Goal: Transaction & Acquisition: Purchase product/service

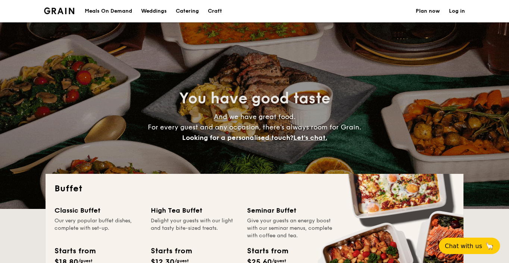
select select
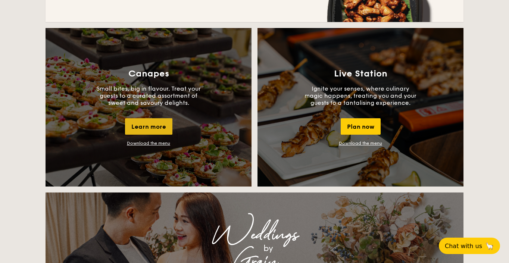
scroll to position [633, 0]
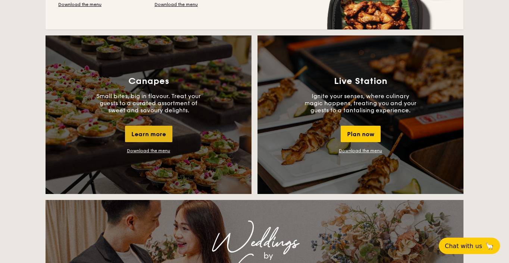
click at [145, 134] on div "Learn more" at bounding box center [148, 134] width 47 height 16
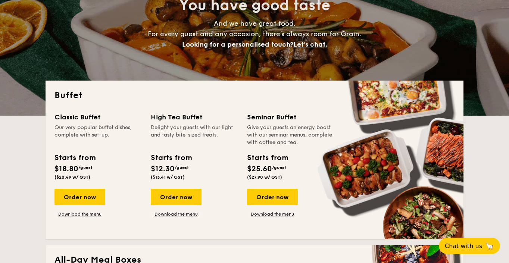
scroll to position [93, 0]
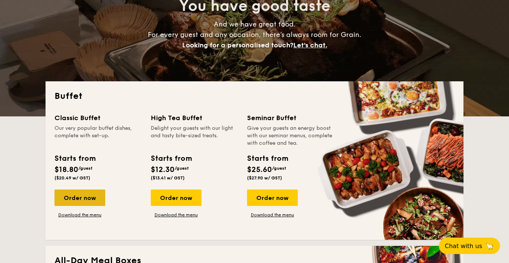
click at [82, 200] on div "Order now" at bounding box center [80, 198] width 51 height 16
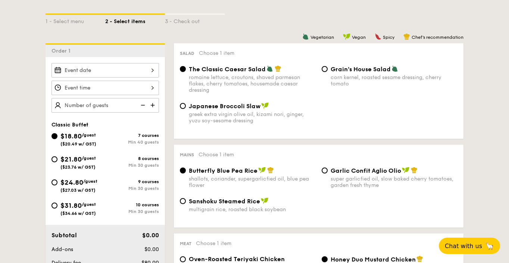
scroll to position [168, 0]
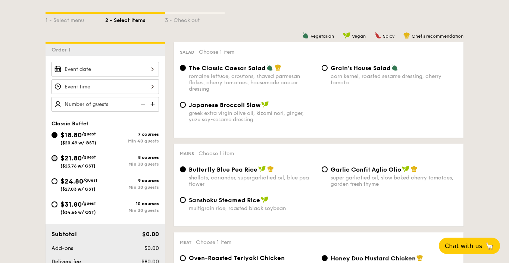
click at [53, 156] on input "$21.80 /guest ($23.76 w/ GST) 8 courses Min 30 guests" at bounding box center [55, 158] width 6 height 6
radio input "true"
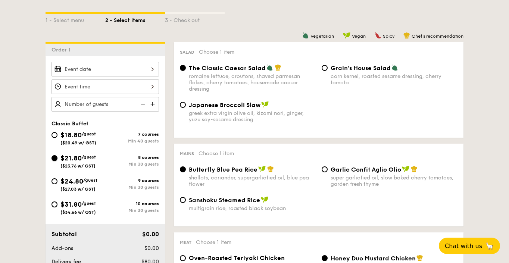
radio input "true"
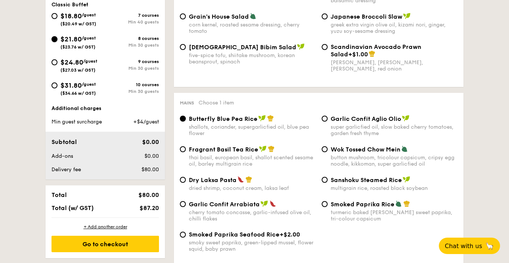
scroll to position [287, 0]
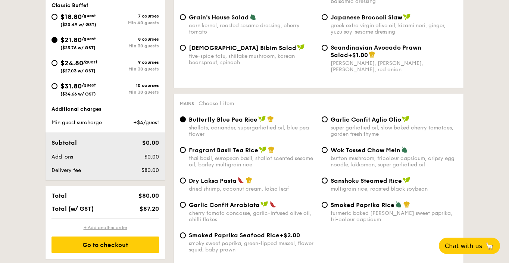
click at [97, 226] on div "+ Add another order" at bounding box center [106, 228] width 108 height 6
radio input "true"
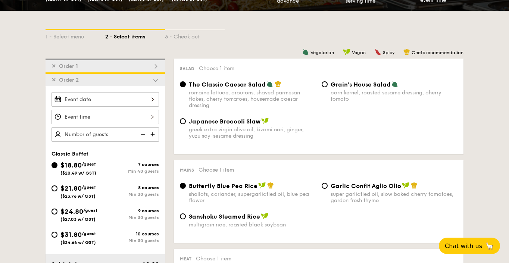
scroll to position [155, 0]
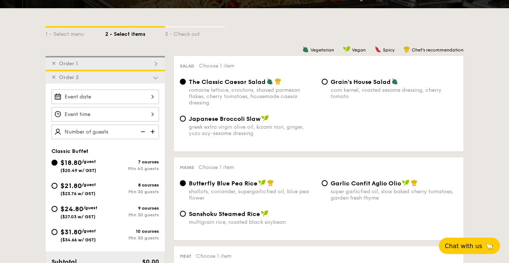
select select
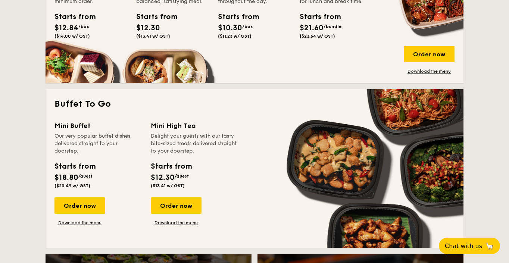
scroll to position [400, 0]
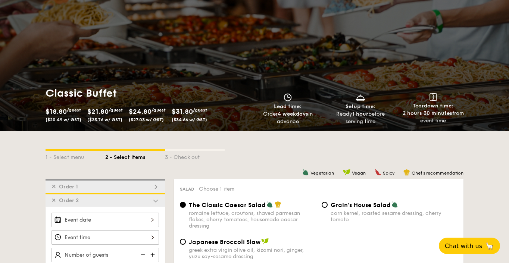
scroll to position [49, 0]
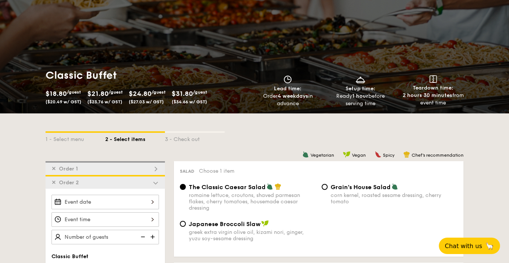
click at [51, 181] on div "✕ Order 2" at bounding box center [106, 182] width 120 height 14
click at [53, 181] on span "✕" at bounding box center [54, 183] width 4 height 6
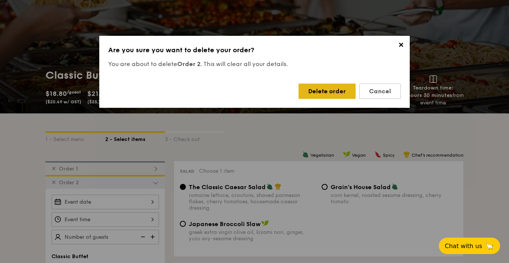
click at [316, 91] on div "Delete order" at bounding box center [327, 91] width 57 height 15
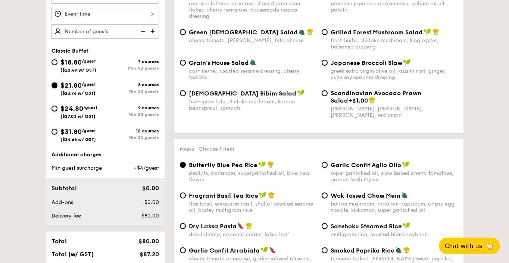
scroll to position [175, 0]
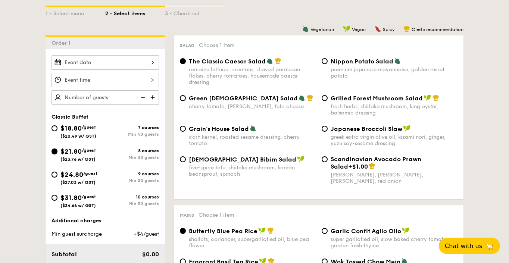
click at [143, 66] on input "Smoked Mesquite Whole Chicken brined in our in-house blend of herbs and spices,…" at bounding box center [106, 62] width 108 height 15
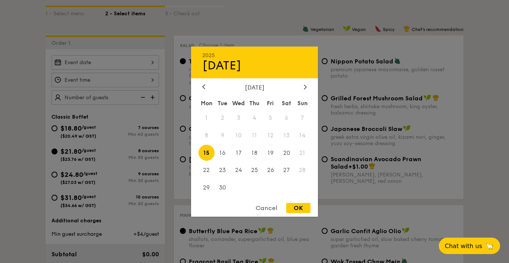
click at [307, 83] on div "2025 Sep [DATE] Tue Wed Thu Fri Sat Sun 1 2 3 4 5 6 7 8 9 10 11 12 13 14 15 16 …" at bounding box center [254, 131] width 127 height 170
click at [305, 87] on icon at bounding box center [305, 87] width 2 height 4
click at [238, 186] on span "29" at bounding box center [239, 188] width 16 height 16
click at [295, 206] on div "OK" at bounding box center [298, 208] width 24 height 10
type input "[DATE]"
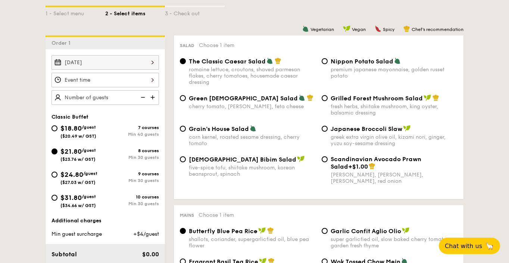
click at [123, 83] on input "Smoked Mesquite Whole Chicken brined in our in-house blend of herbs and spices,…" at bounding box center [106, 80] width 108 height 15
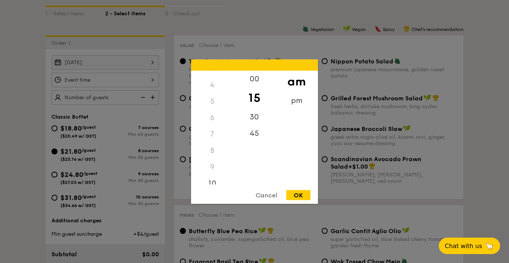
scroll to position [65, 0]
click at [210, 162] on div "9" at bounding box center [212, 162] width 42 height 16
click at [216, 161] on div "9" at bounding box center [212, 162] width 42 height 16
click at [214, 161] on div "9" at bounding box center [212, 162] width 42 height 16
click at [210, 162] on div "9" at bounding box center [212, 162] width 42 height 16
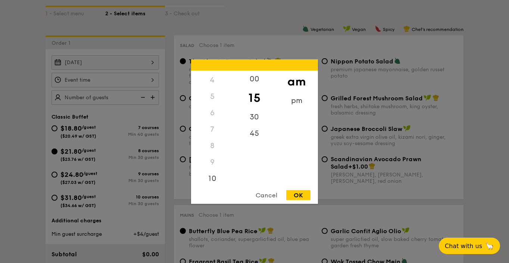
click at [210, 162] on div "9" at bounding box center [212, 162] width 42 height 16
click at [212, 157] on div "10" at bounding box center [212, 158] width 42 height 22
click at [257, 112] on div "30" at bounding box center [254, 114] width 42 height 22
click at [253, 80] on div "00" at bounding box center [254, 79] width 42 height 16
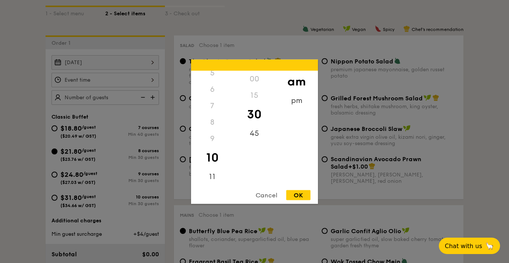
click at [248, 77] on div "00" at bounding box center [254, 79] width 42 height 16
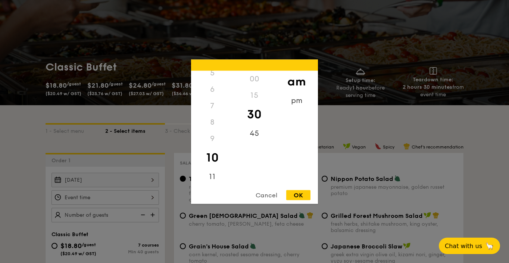
scroll to position [103, 0]
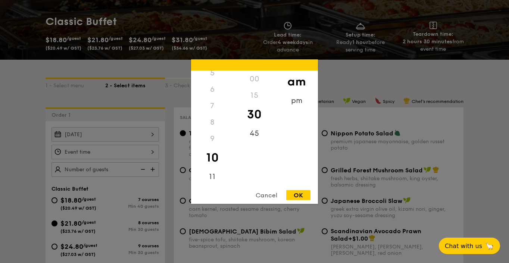
click at [253, 97] on div "15" at bounding box center [254, 95] width 42 height 16
click at [254, 124] on div "30" at bounding box center [254, 114] width 42 height 22
click at [254, 139] on div "45" at bounding box center [254, 136] width 42 height 22
click at [251, 94] on div "15" at bounding box center [254, 95] width 42 height 16
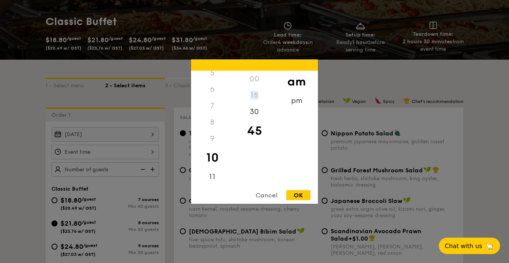
click at [207, 140] on div "9" at bounding box center [212, 138] width 42 height 16
click at [210, 140] on div "9" at bounding box center [212, 138] width 42 height 16
click at [210, 139] on div "4" at bounding box center [212, 144] width 42 height 16
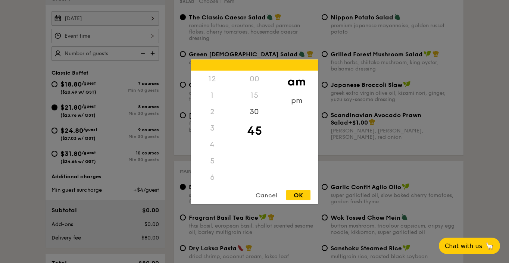
scroll to position [228, 0]
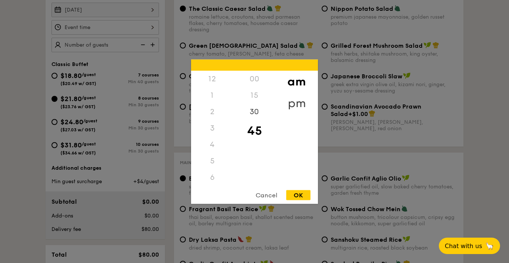
click at [300, 100] on div "pm" at bounding box center [297, 103] width 42 height 22
click at [298, 80] on div "am" at bounding box center [297, 82] width 42 height 22
click at [250, 110] on div "30" at bounding box center [254, 114] width 42 height 22
click at [295, 197] on div "OK" at bounding box center [298, 195] width 24 height 10
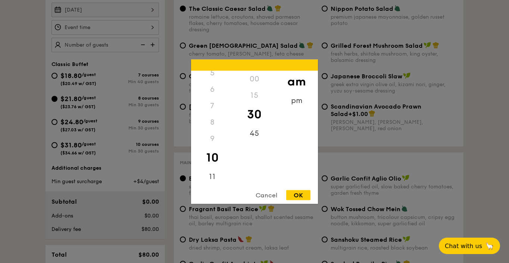
type input "10:30AM"
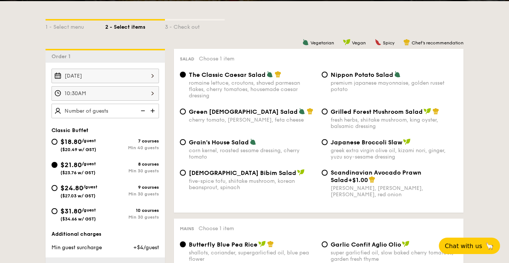
scroll to position [157, 0]
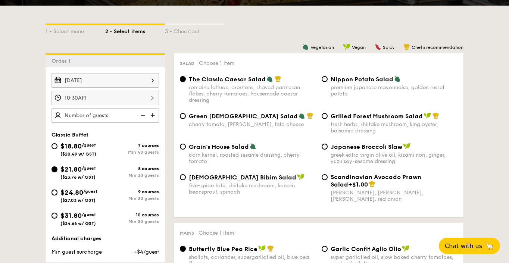
click at [133, 97] on input "10:30AM" at bounding box center [106, 98] width 108 height 15
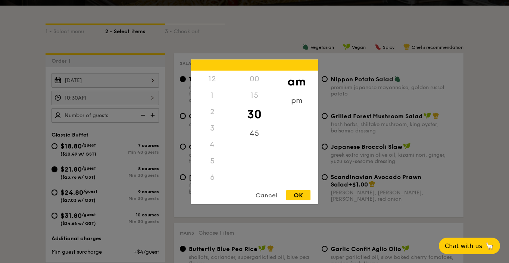
scroll to position [82, 0]
click at [256, 134] on div "45" at bounding box center [254, 136] width 42 height 22
click at [257, 106] on div "30" at bounding box center [254, 114] width 42 height 22
click at [294, 197] on div "OK" at bounding box center [298, 195] width 24 height 10
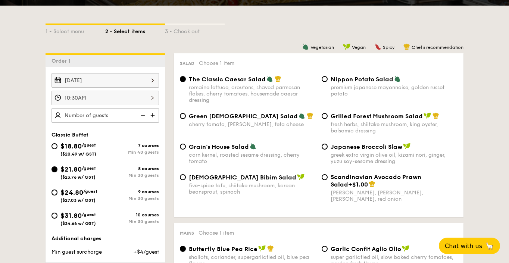
click at [153, 116] on img at bounding box center [153, 115] width 11 height 14
click at [144, 115] on img at bounding box center [142, 115] width 11 height 14
click at [155, 115] on img at bounding box center [153, 115] width 11 height 14
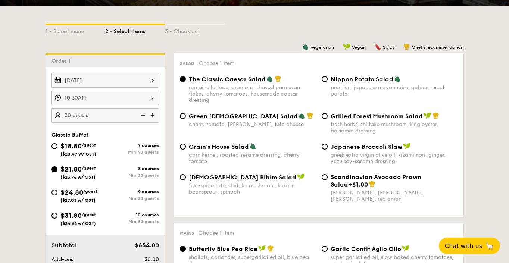
scroll to position [192, 0]
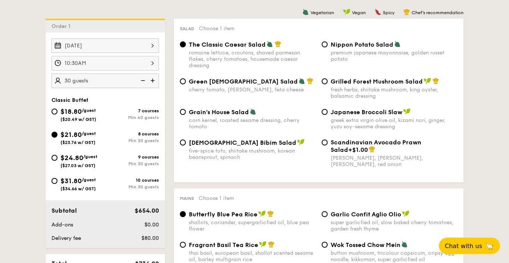
click at [141, 81] on img at bounding box center [142, 81] width 11 height 14
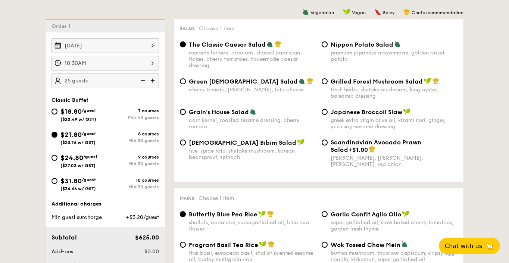
click at [141, 81] on img at bounding box center [142, 81] width 11 height 14
type input "20 guests"
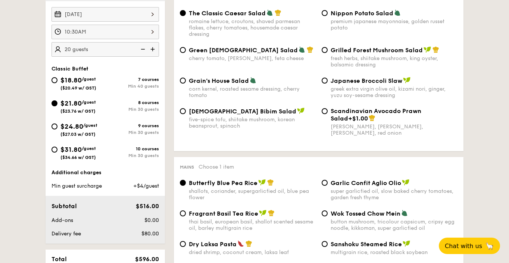
scroll to position [221, 0]
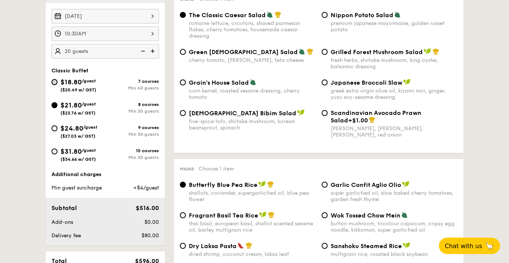
click at [54, 81] on input "$18.80 /guest ($20.49 w/ GST) 7 courses Min 40 guests" at bounding box center [55, 82] width 6 height 6
radio input "true"
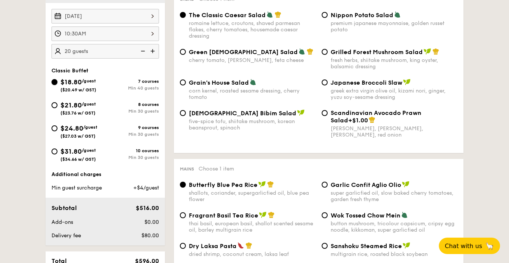
radio input "true"
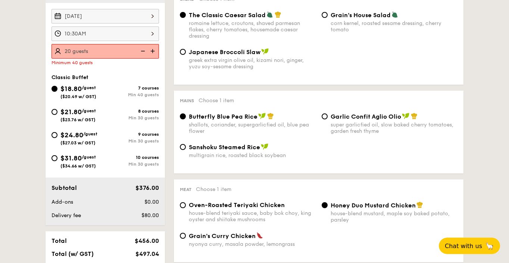
click at [56, 81] on div "Classic Buffet $18.80 /guest ($20.49 w/ GST) 7 courses Min 40 guests $21.80 /gu…" at bounding box center [106, 125] width 108 height 102
click at [148, 52] on img at bounding box center [153, 51] width 11 height 14
type input "40 guests"
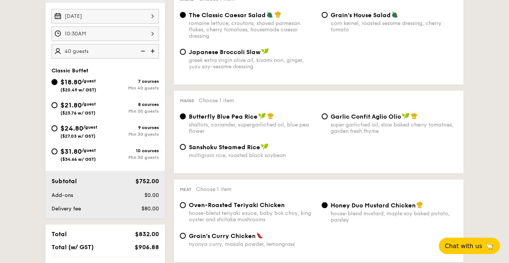
click at [137, 52] on img at bounding box center [142, 51] width 11 height 14
click at [142, 52] on img at bounding box center [142, 51] width 11 height 14
click at [55, 105] on input "$21.80 /guest ($23.76 w/ GST) 8 courses Min 30 guests" at bounding box center [55, 105] width 6 height 6
radio input "true"
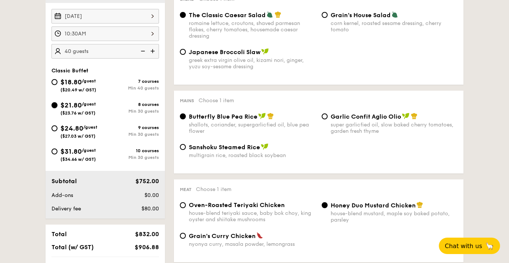
radio input "true"
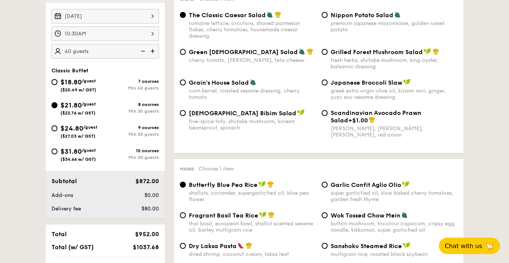
click at [56, 106] on input "$21.80 /guest ($23.76 w/ GST) 8 courses Min 30 guests" at bounding box center [55, 105] width 6 height 6
click at [143, 53] on img at bounding box center [142, 51] width 11 height 14
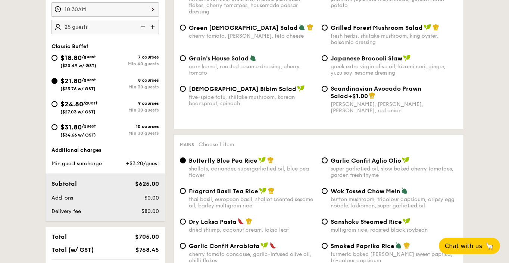
scroll to position [245, 0]
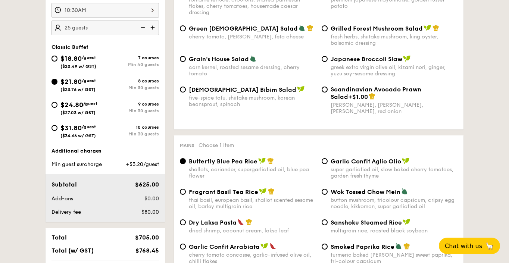
click at [147, 28] on img at bounding box center [142, 28] width 11 height 14
type input "20 guests"
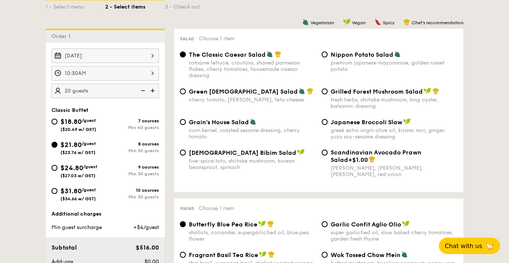
scroll to position [207, 0]
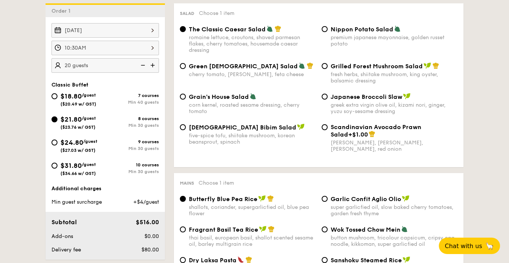
click at [143, 66] on img at bounding box center [142, 65] width 11 height 14
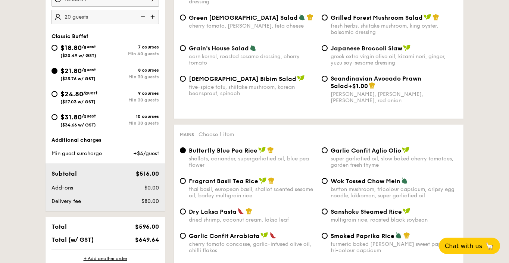
scroll to position [245, 0]
